Goal: Information Seeking & Learning: Check status

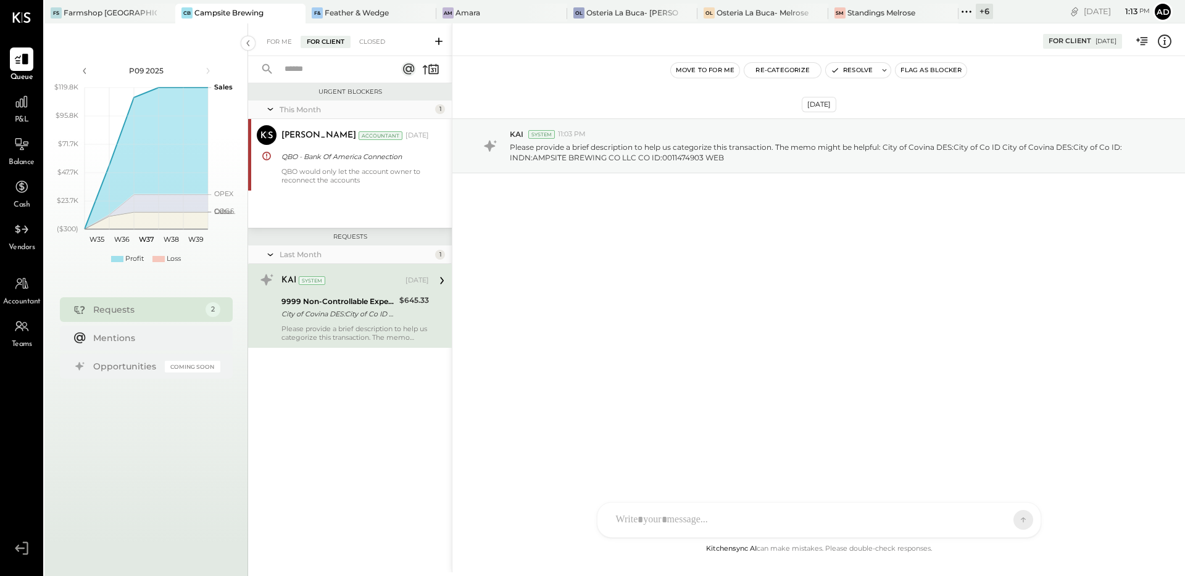
click at [566, 218] on div "[DATE] KAI System 11:03 PM Please provide a brief description to help us catego…" at bounding box center [818, 176] width 733 height 179
click at [283, 44] on div "For Me" at bounding box center [279, 42] width 38 height 12
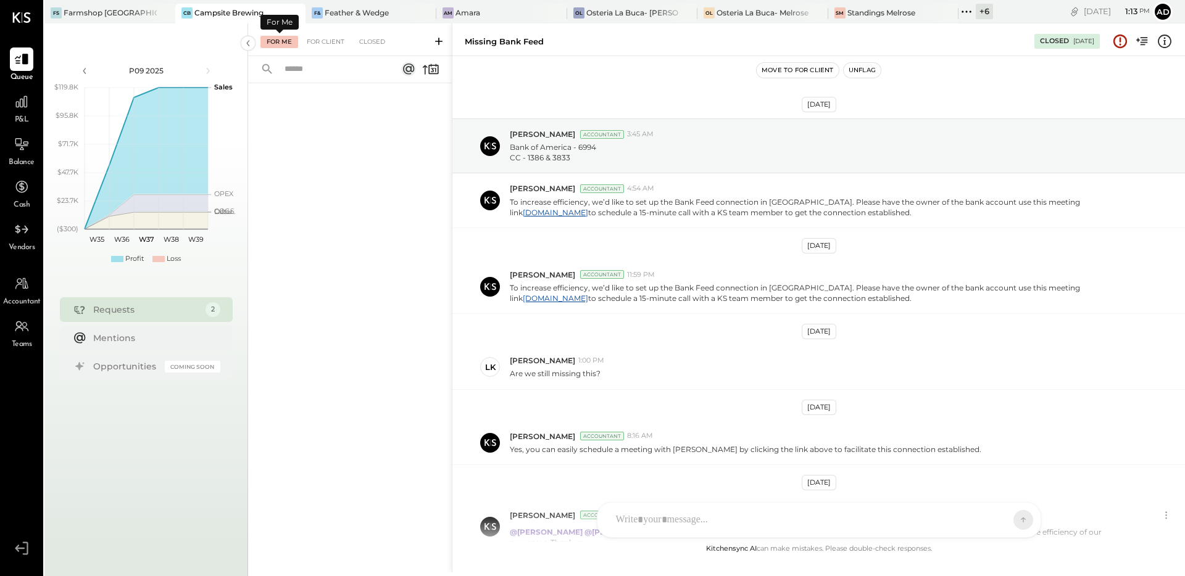
scroll to position [109, 0]
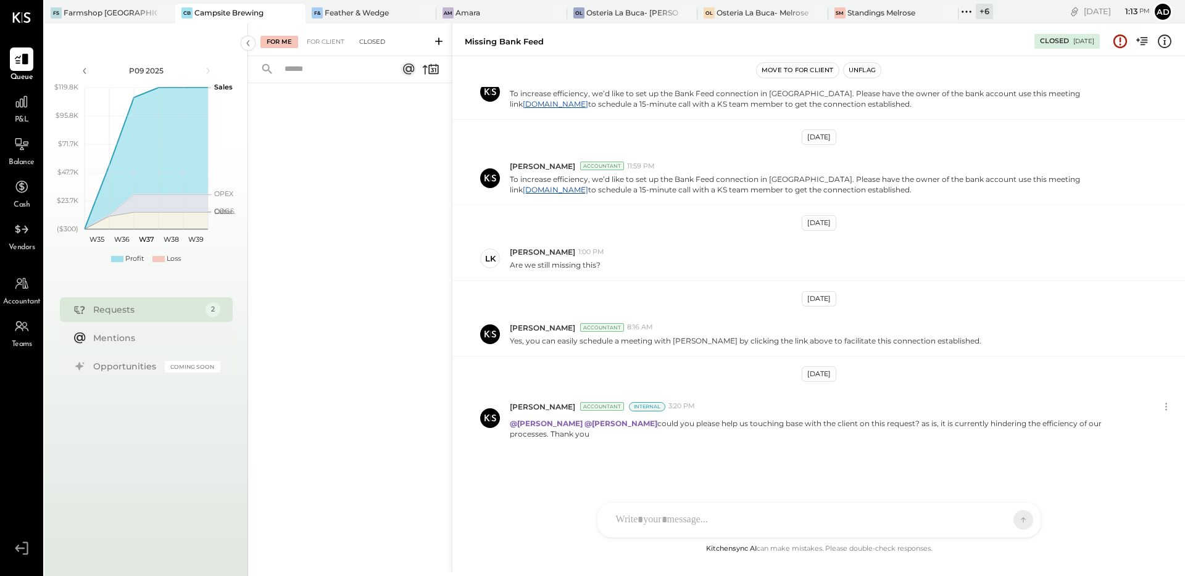
click at [362, 44] on div "Closed" at bounding box center [372, 42] width 38 height 12
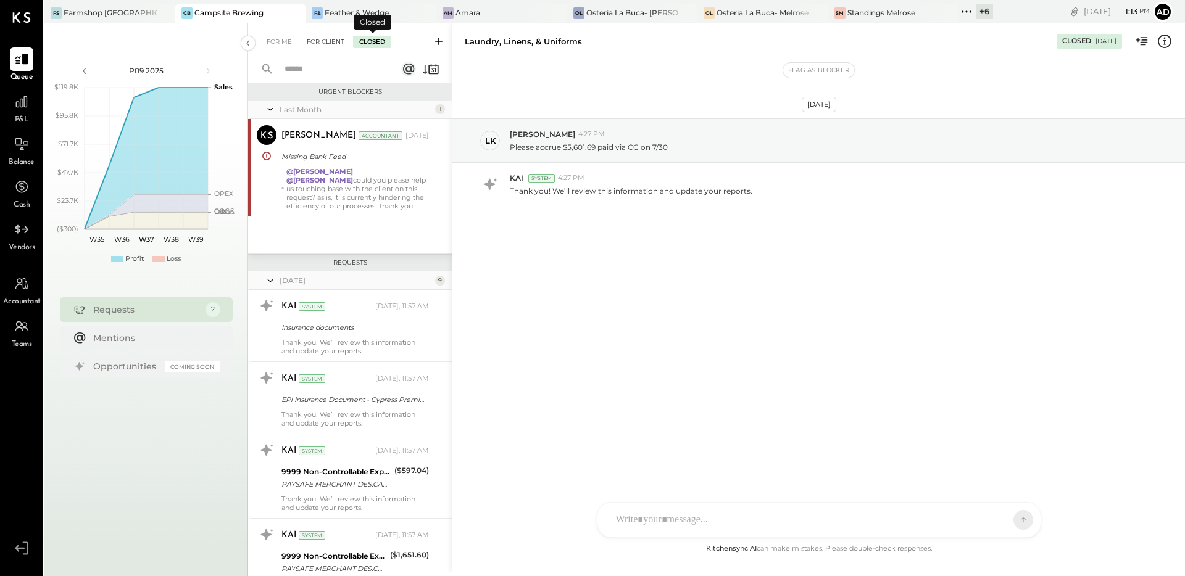
scroll to position [630, 0]
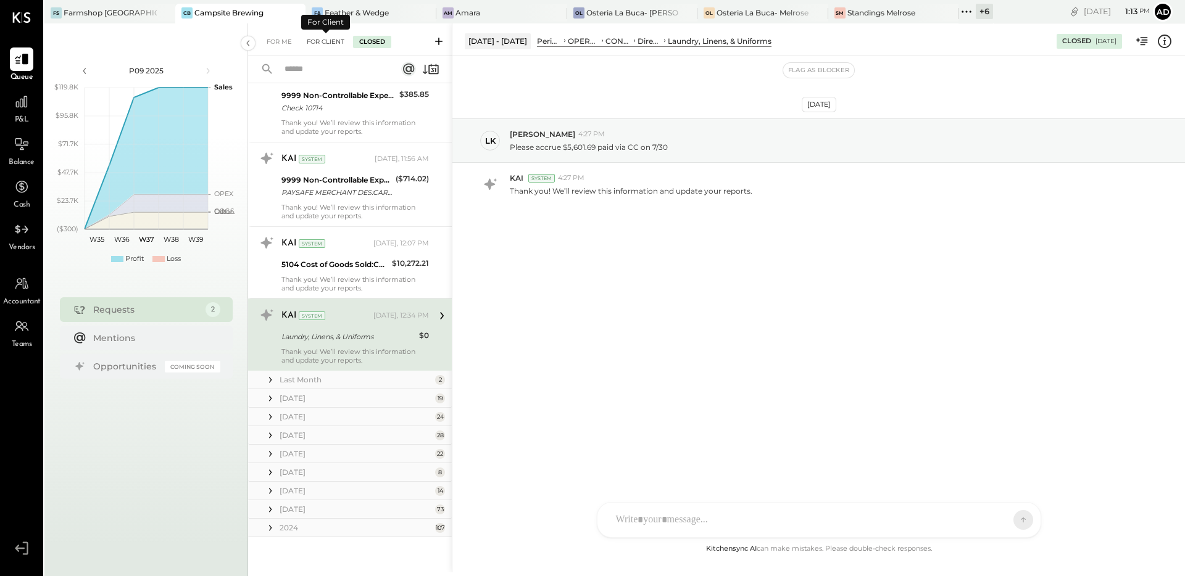
click at [331, 42] on div "For Client" at bounding box center [326, 42] width 50 height 12
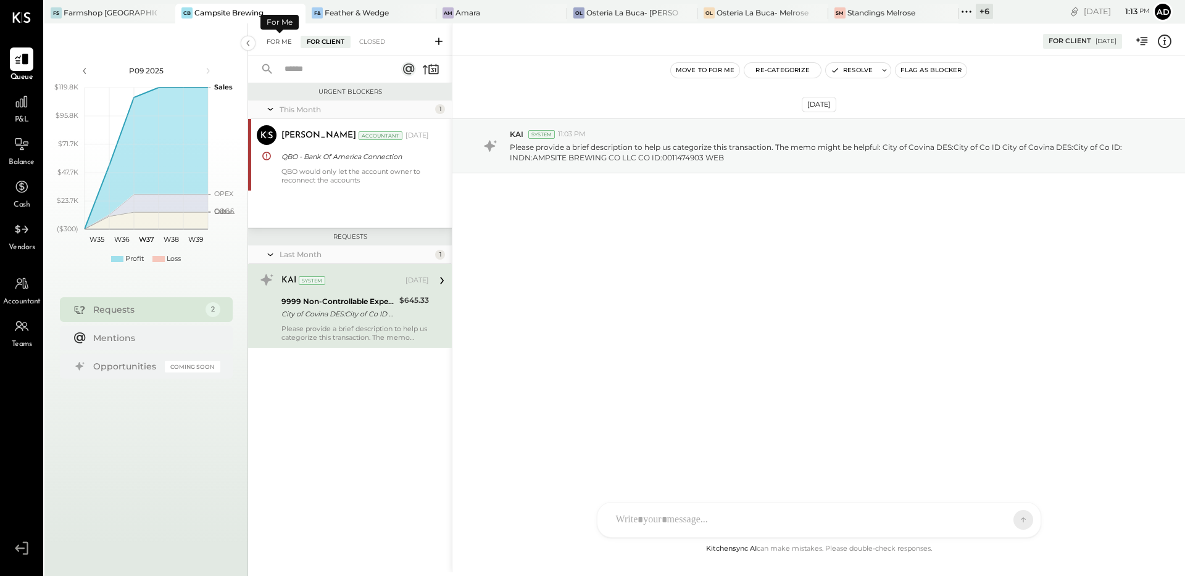
click at [279, 38] on div "For Me" at bounding box center [279, 42] width 38 height 12
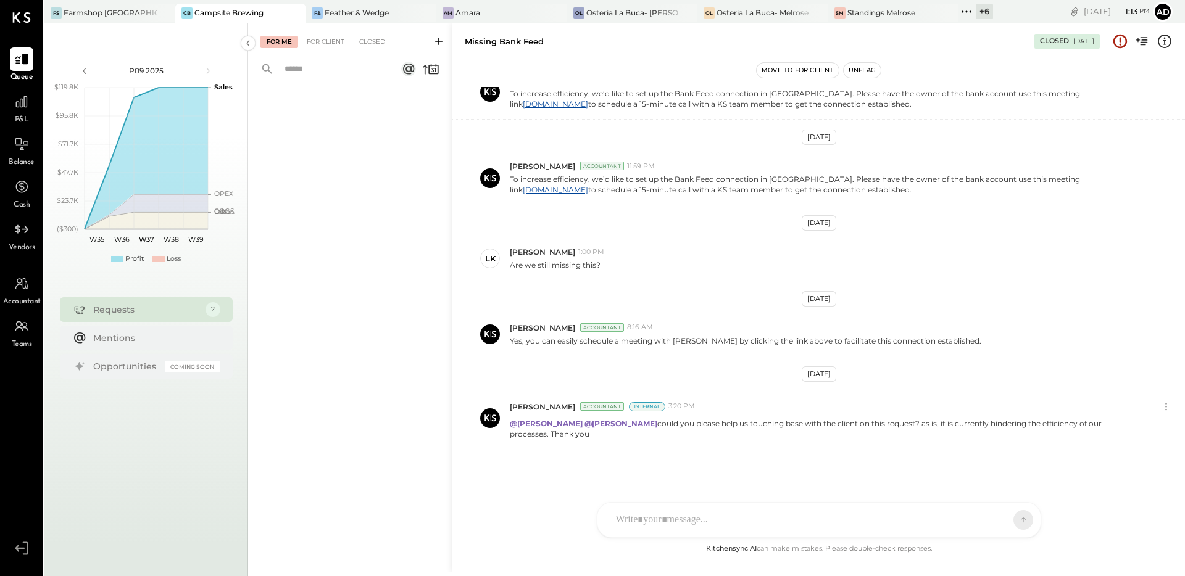
click at [354, 184] on div at bounding box center [350, 312] width 204 height 459
click at [476, 15] on div "Am Amara" at bounding box center [492, 12] width 112 height 11
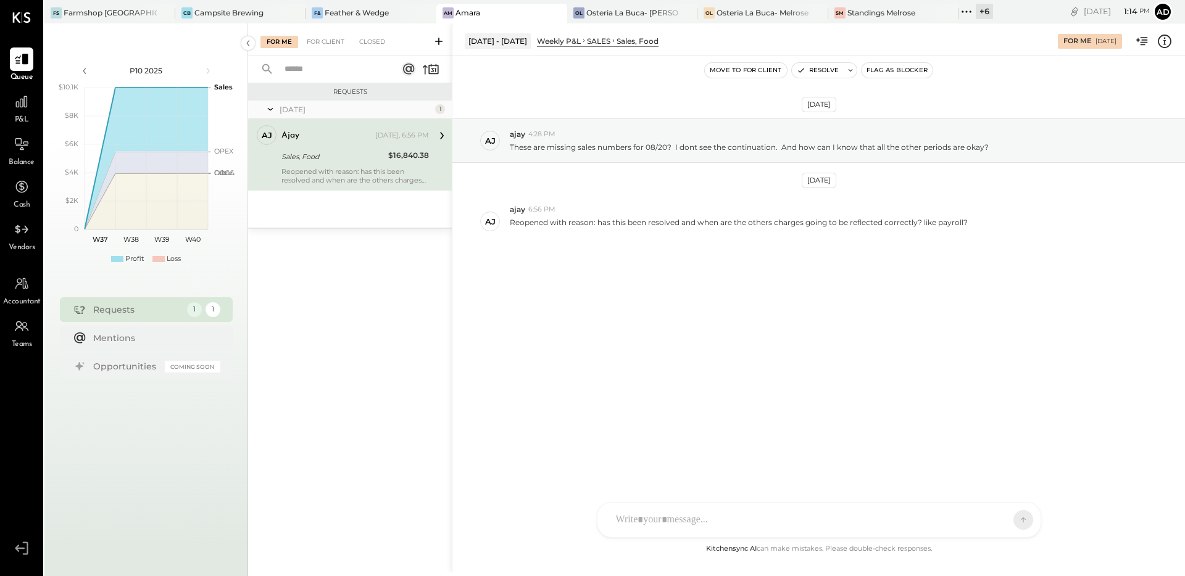
click at [584, 262] on div "[DATE] aj ajay 4:28 PM These are missing sales numbers for 08/20? I dont see th…" at bounding box center [818, 214] width 733 height 254
click at [652, 236] on div at bounding box center [739, 233] width 458 height 10
click at [754, 272] on div "[DATE] aj ajay 4:28 PM These are missing sales numbers for 08/20? I dont see th…" at bounding box center [818, 214] width 733 height 254
